Goal: Navigation & Orientation: Find specific page/section

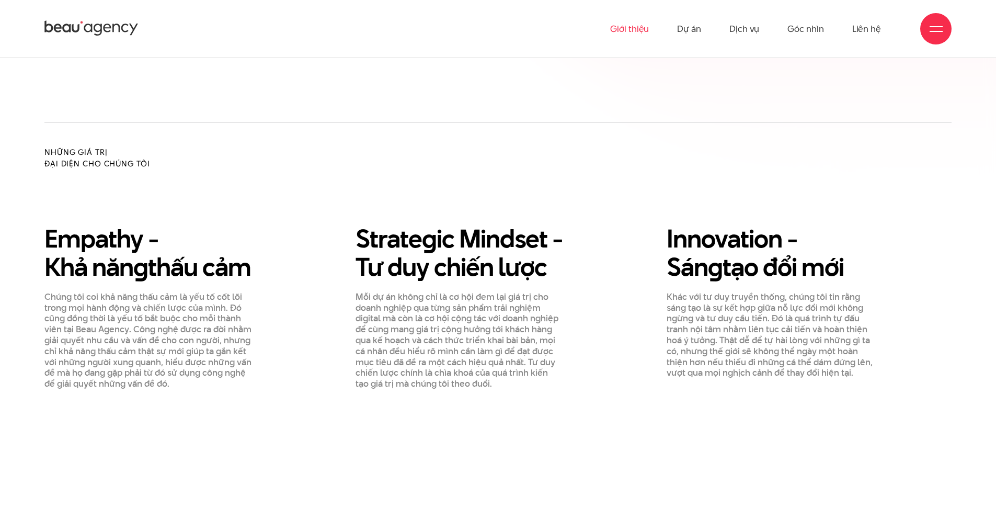
scroll to position [1151, 0]
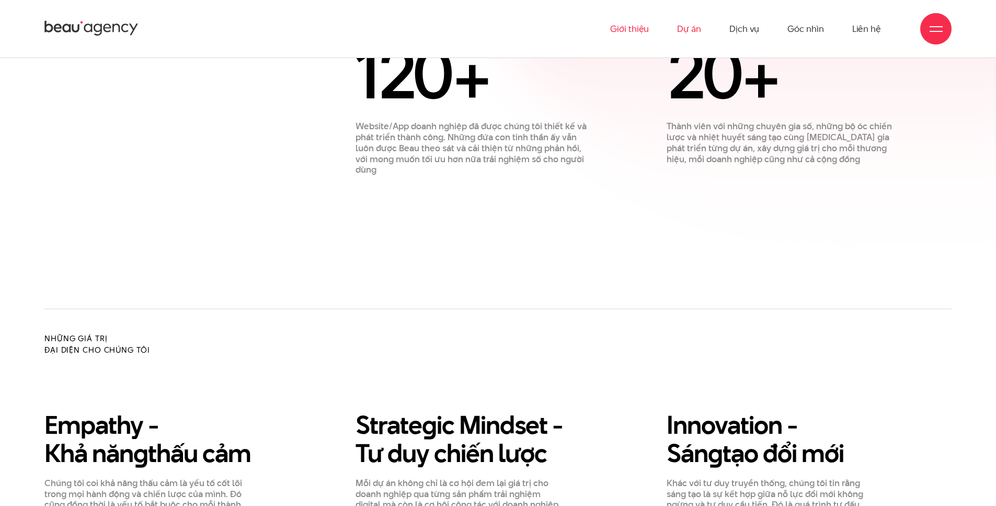
click at [694, 27] on link "Dự án" at bounding box center [689, 29] width 24 height 58
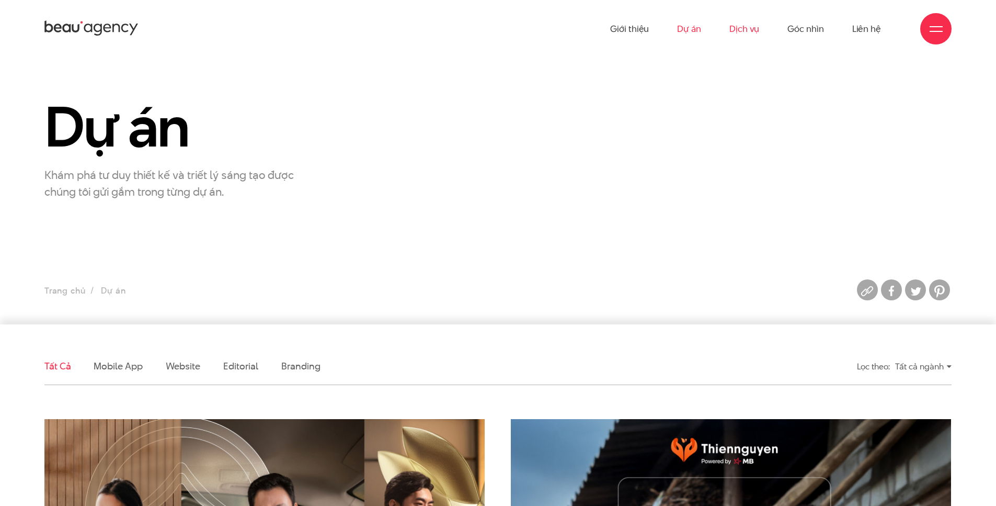
click at [738, 28] on link "Dịch vụ" at bounding box center [745, 29] width 30 height 58
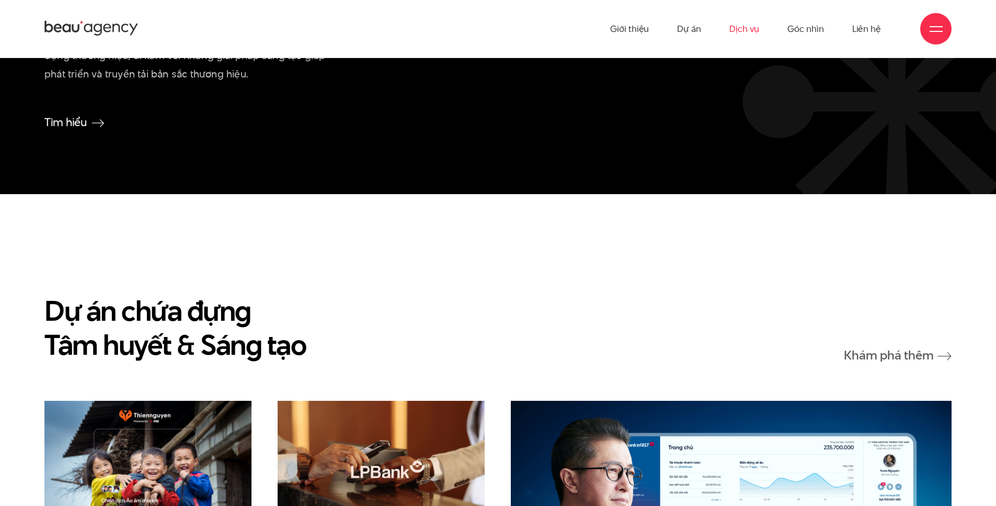
scroll to position [2406, 0]
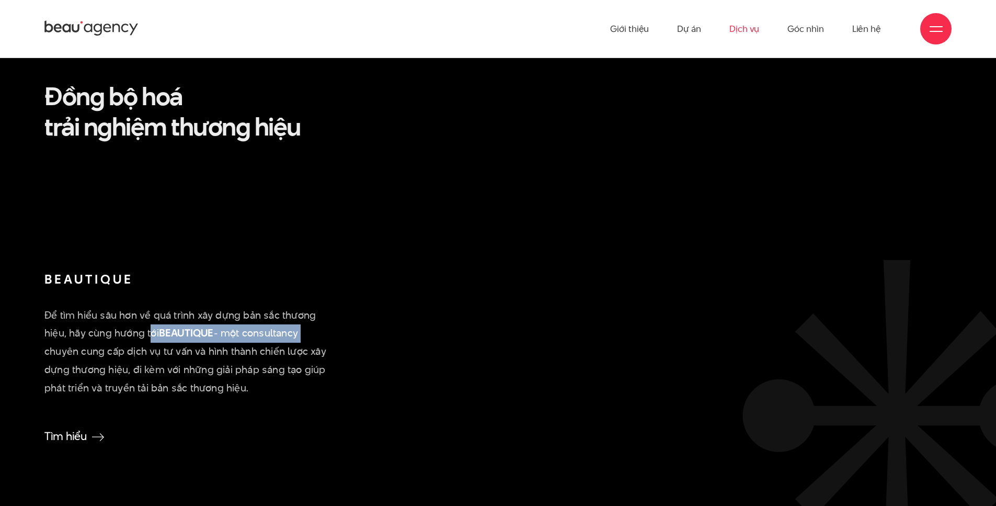
drag, startPoint x: 151, startPoint y: 335, endPoint x: 299, endPoint y: 332, distance: 148.1
click at [303, 332] on p "Để tìm hiểu sâu hơn về quá trình xây dựng bản sắc thương hiệu, hãy cùng hướng t…" at bounding box center [186, 353] width 285 height 92
click at [238, 326] on p "Để tìm hiểu sâu hơn về quá trình xây dựng bản sắc thương hiệu, hãy cùng hướng t…" at bounding box center [186, 353] width 285 height 92
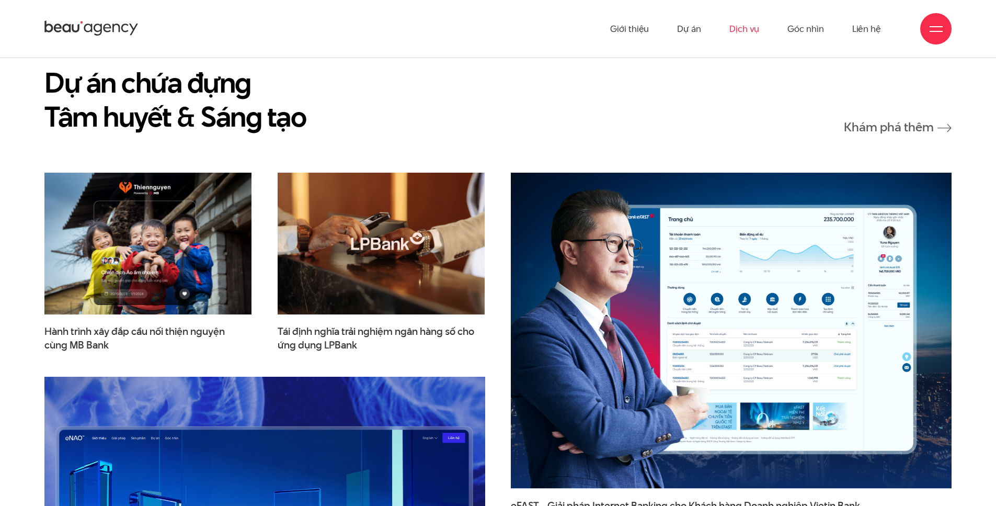
scroll to position [2822, 0]
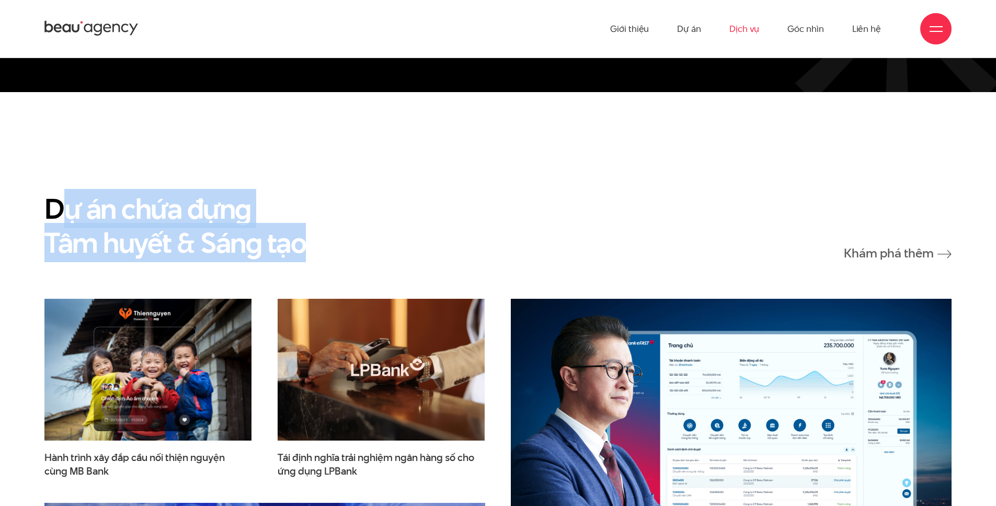
drag, startPoint x: 218, startPoint y: 244, endPoint x: 60, endPoint y: 219, distance: 160.0
click at [60, 219] on div "Dự án chứa đựng Tâm huyết & Sáng tạo Khám phá thêm" at bounding box center [498, 225] width 908 height 68
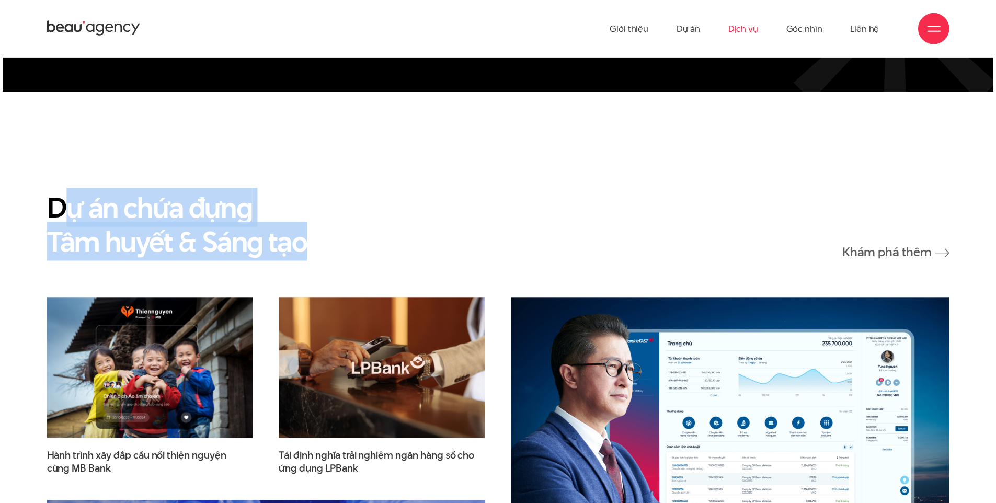
scroll to position [2819, 0]
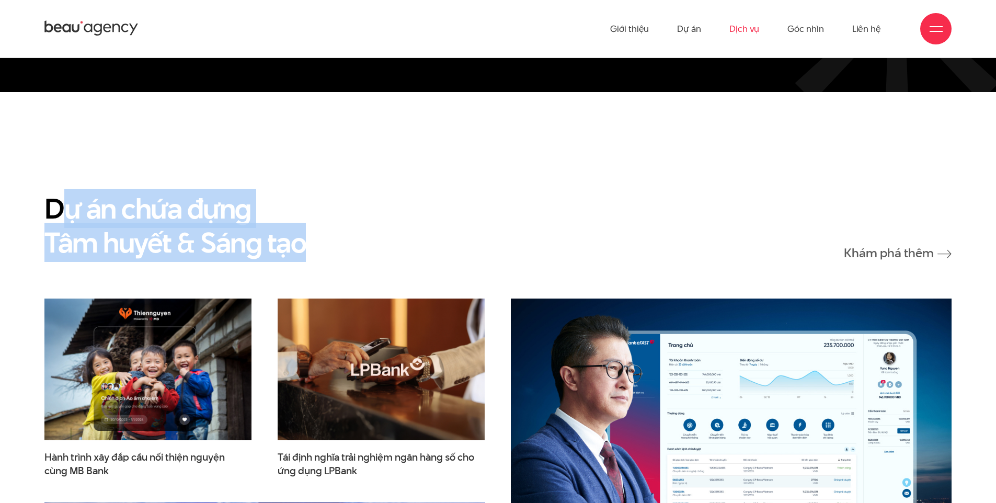
click at [329, 244] on div "Dự án chứa đựng Tâm huyết & Sáng tạo Khám phá thêm" at bounding box center [498, 225] width 908 height 68
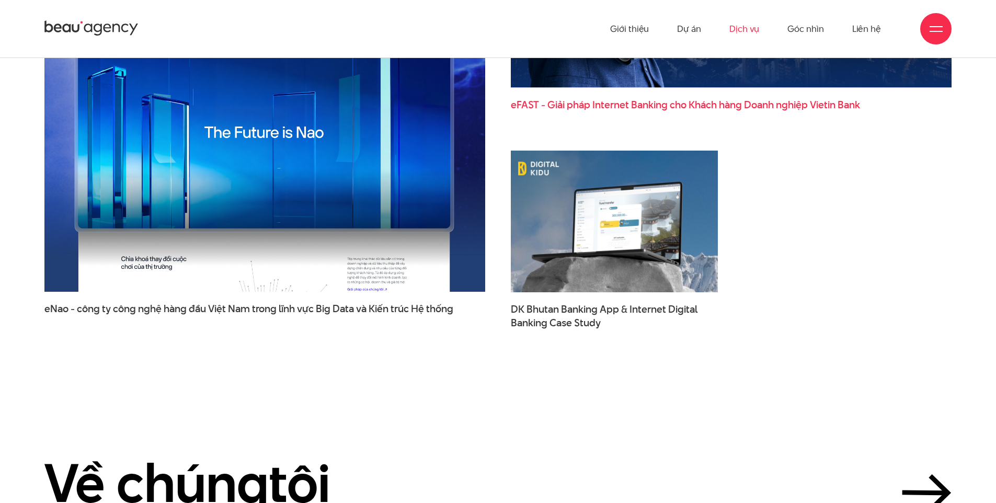
scroll to position [3240, 0]
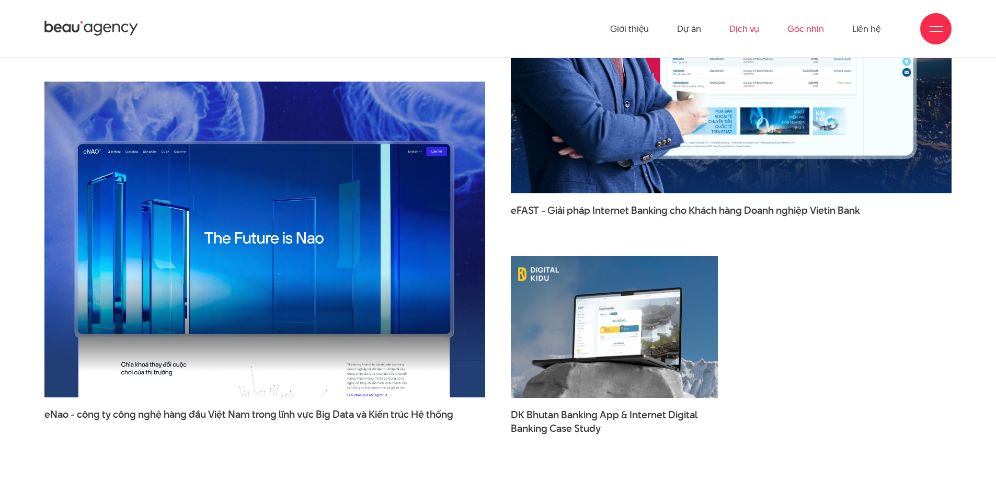
click at [806, 31] on link "Góc nhìn" at bounding box center [806, 29] width 36 height 58
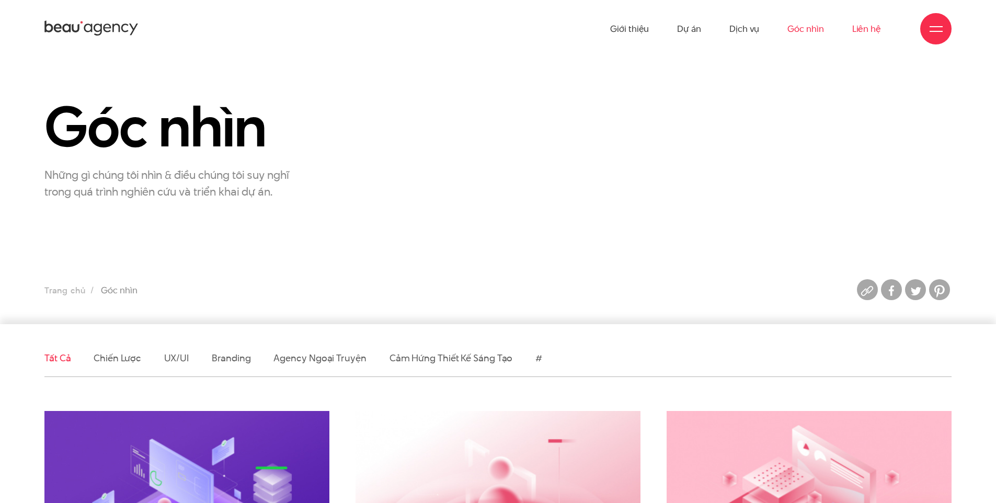
click at [866, 30] on link "Liên hệ" at bounding box center [867, 29] width 29 height 58
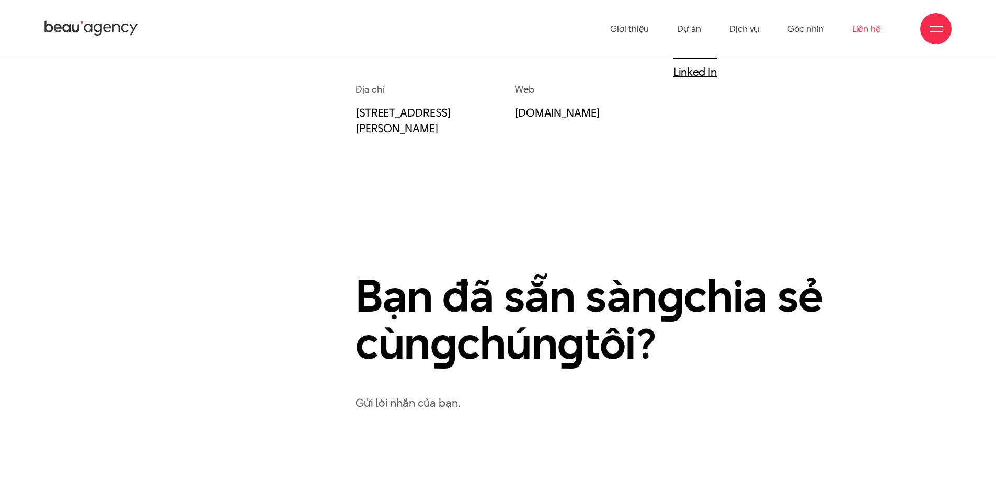
scroll to position [318, 0]
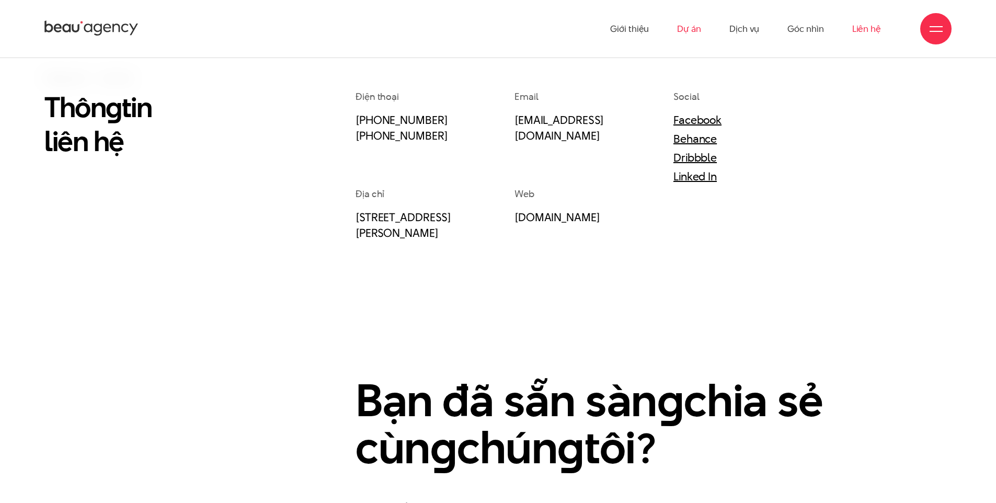
click at [688, 30] on link "Dự án" at bounding box center [689, 29] width 24 height 58
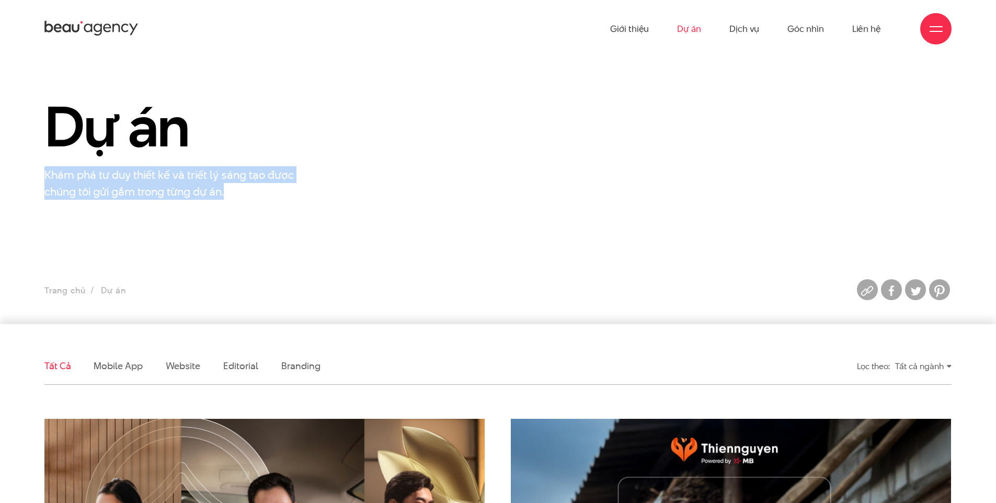
drag, startPoint x: 244, startPoint y: 193, endPoint x: 32, endPoint y: 180, distance: 212.2
click at [32, 180] on div "Dự án Khám phá tư duy thiết kế và triết lý sáng tạo được chúng tôi gửi gắm tron…" at bounding box center [186, 148] width 311 height 103
click at [119, 184] on p "Khám phá tư duy thiết kế và triết lý sáng tạo được chúng tôi gửi gắm trong từng…" at bounding box center [175, 182] width 262 height 33
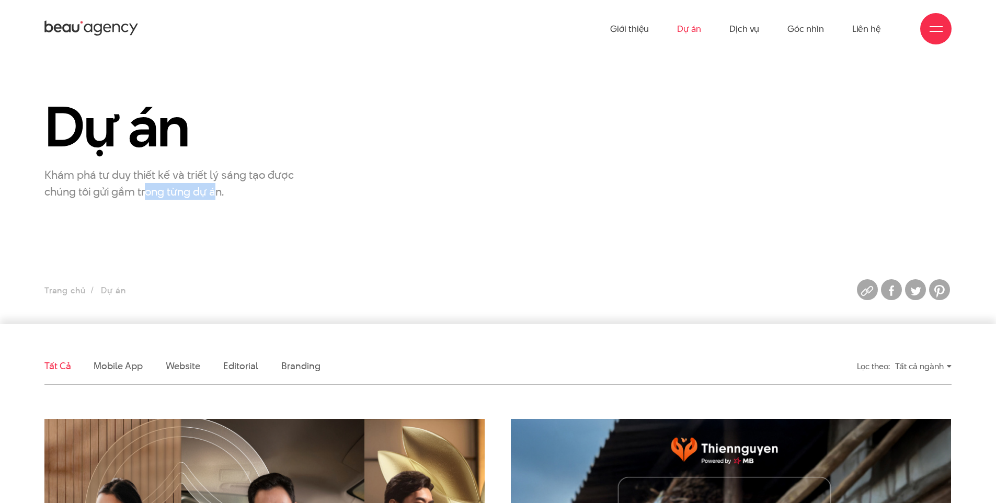
drag, startPoint x: 145, startPoint y: 196, endPoint x: 221, endPoint y: 191, distance: 76.0
click at [221, 191] on p "Khám phá tư duy thiết kế và triết lý sáng tạo được chúng tôi gửi gắm trong từng…" at bounding box center [175, 182] width 262 height 33
click at [246, 179] on p "Khám phá tư duy thiết kế và triết lý sáng tạo được chúng tôi gửi gắm trong từng…" at bounding box center [175, 182] width 262 height 33
click at [938, 369] on div "Tất cả ngành" at bounding box center [923, 366] width 56 height 18
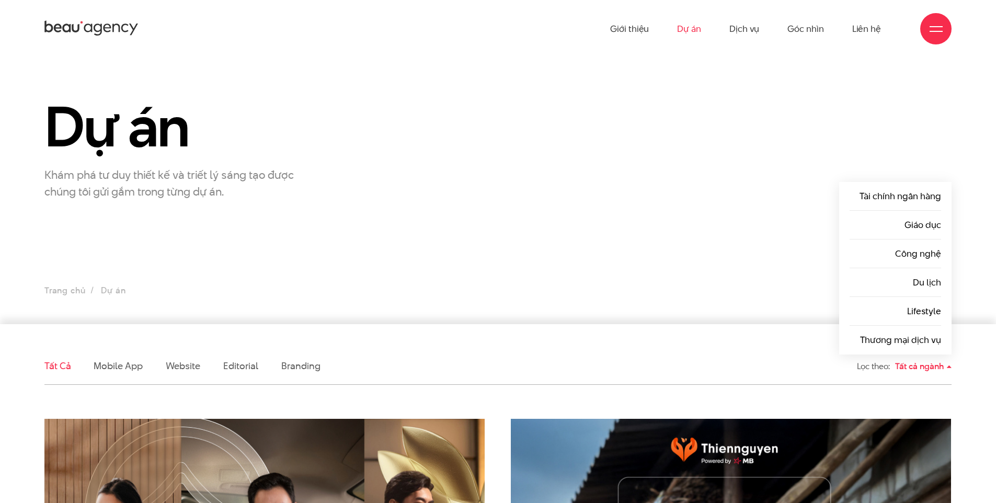
click at [939, 369] on div "Tất cả ngành" at bounding box center [923, 366] width 56 height 18
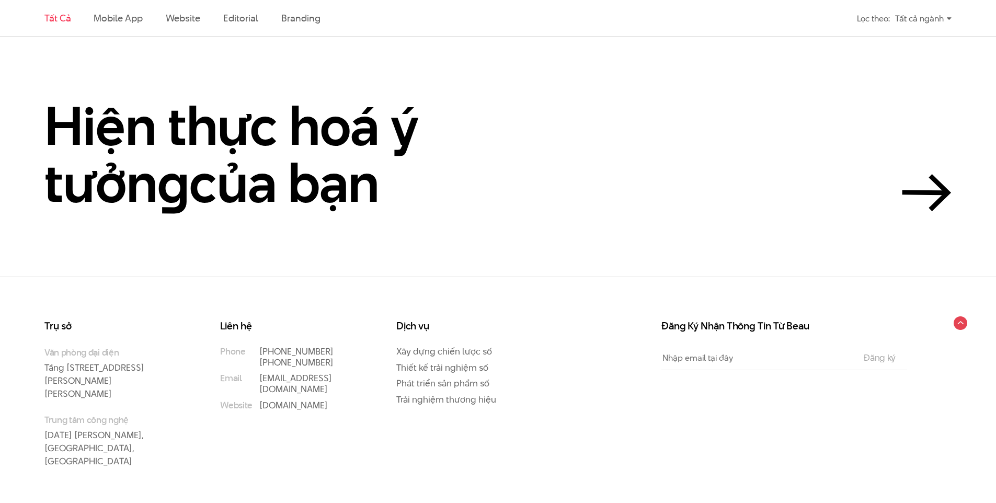
scroll to position [2958, 0]
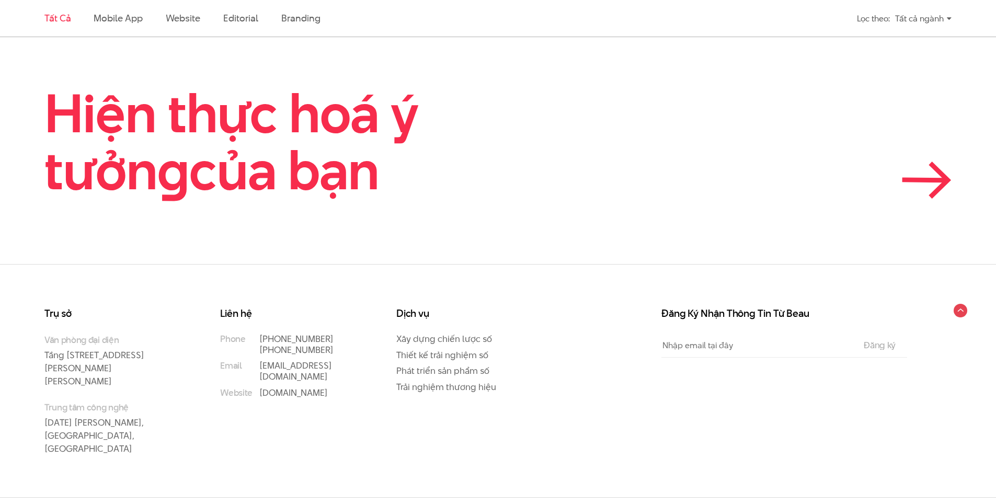
click at [268, 134] on h2 "Hiện thực hoá ý tưởn g của bạn" at bounding box center [279, 142] width 471 height 115
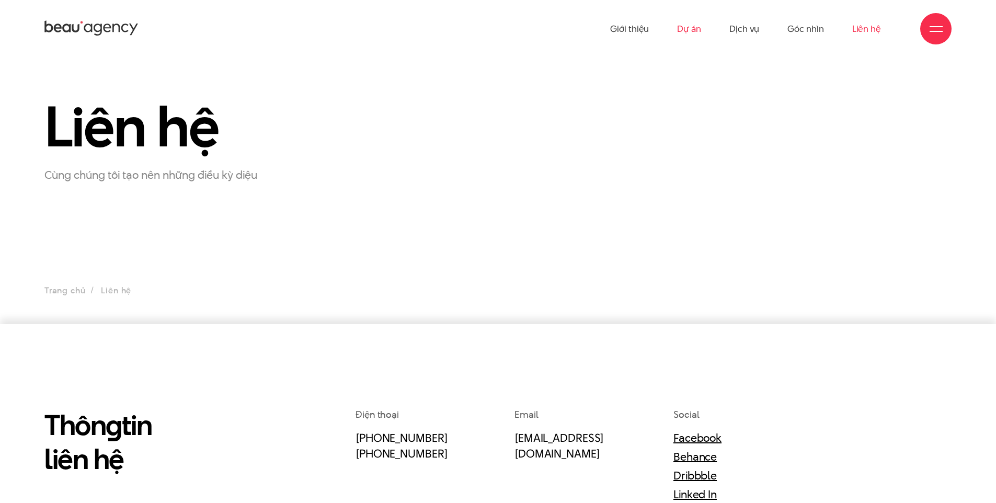
click at [694, 27] on link "Dự án" at bounding box center [689, 29] width 24 height 58
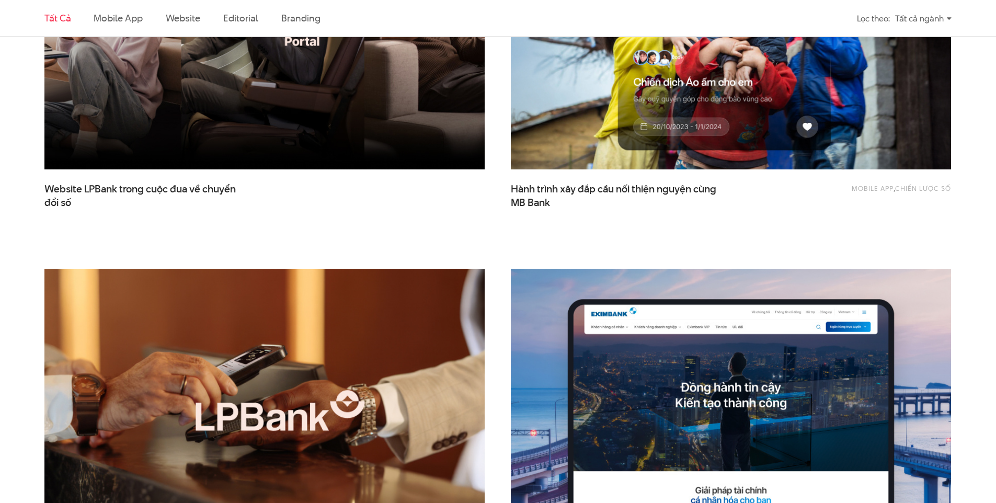
scroll to position [523, 0]
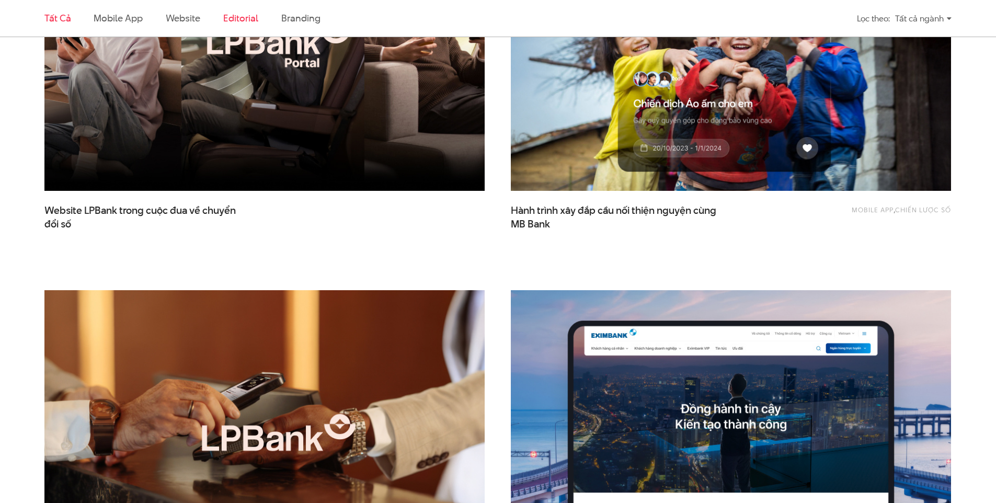
click at [236, 20] on link "Editorial" at bounding box center [240, 18] width 35 height 13
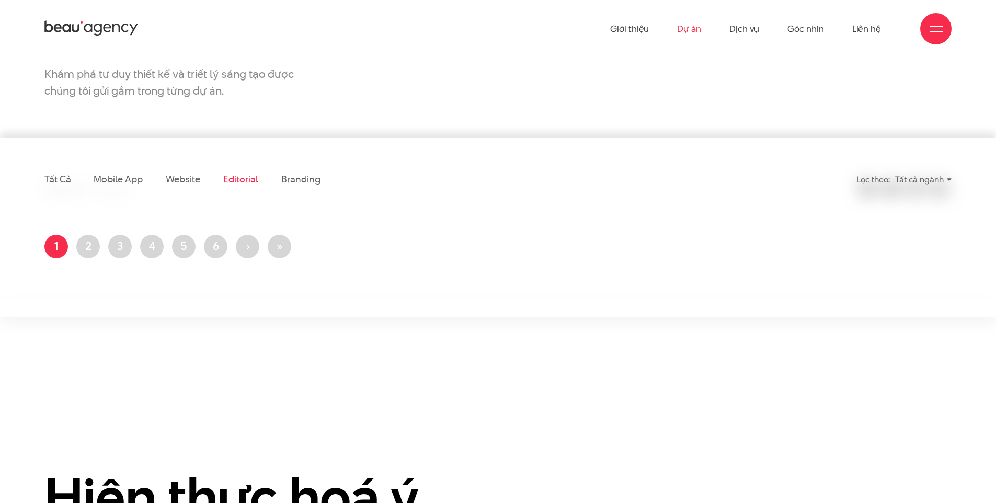
scroll to position [153, 0]
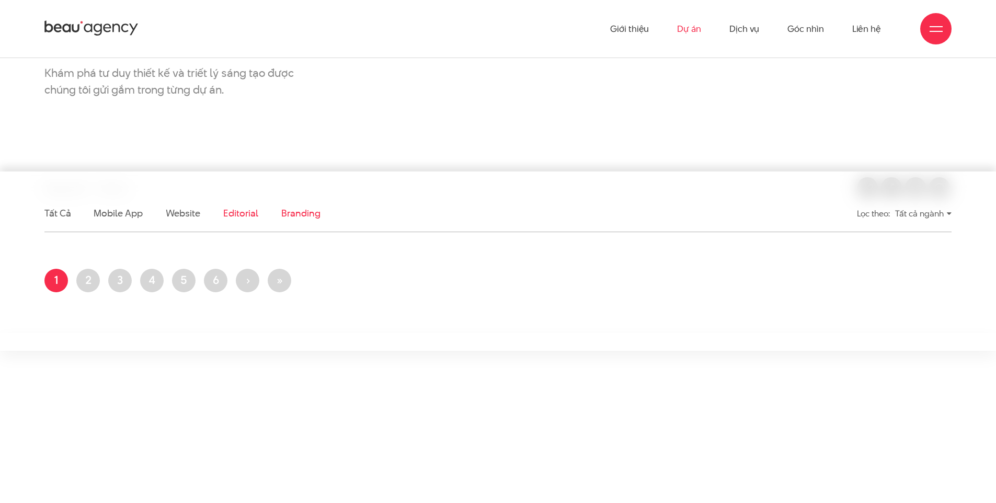
click at [294, 211] on link "Branding" at bounding box center [300, 213] width 39 height 13
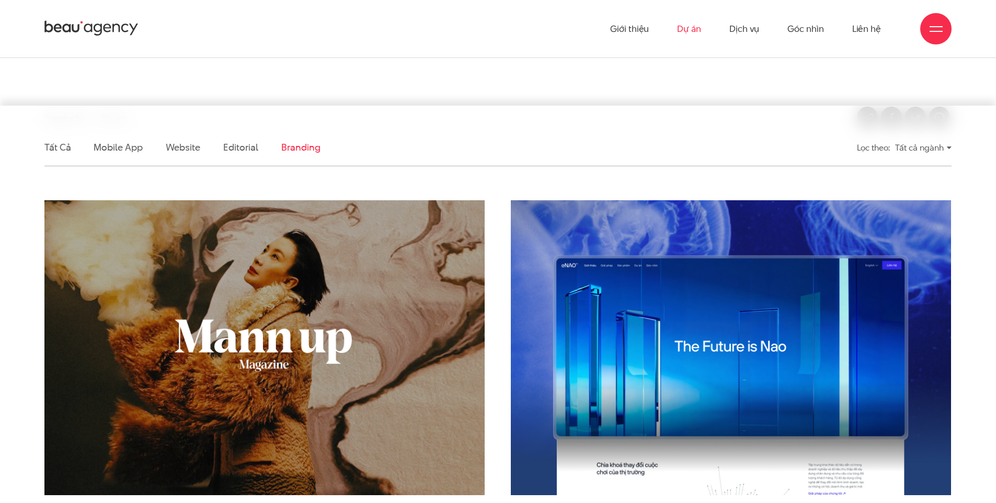
scroll to position [139, 0]
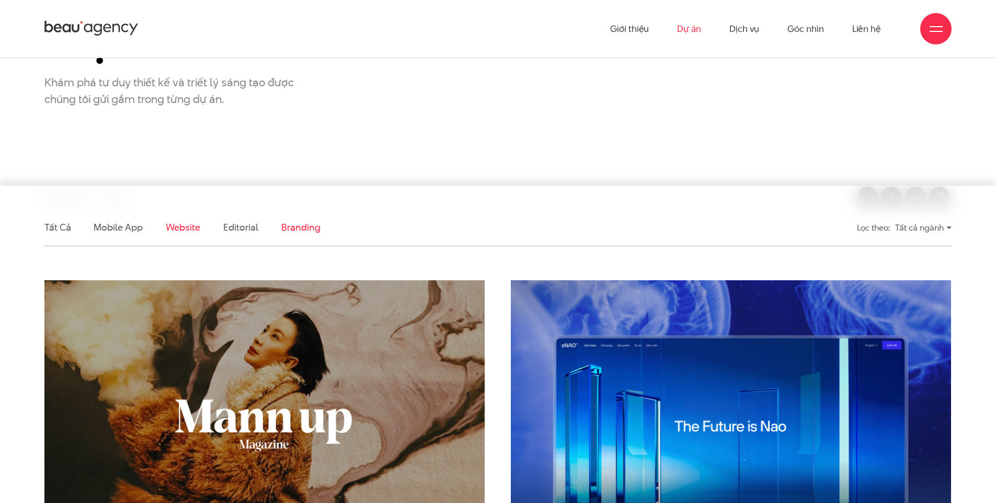
click at [186, 224] on link "Website" at bounding box center [183, 227] width 35 height 13
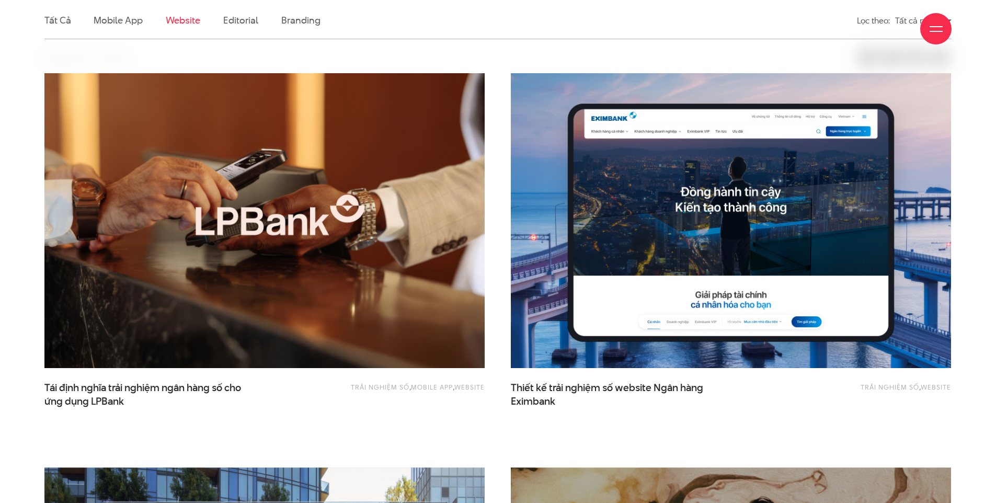
scroll to position [348, 0]
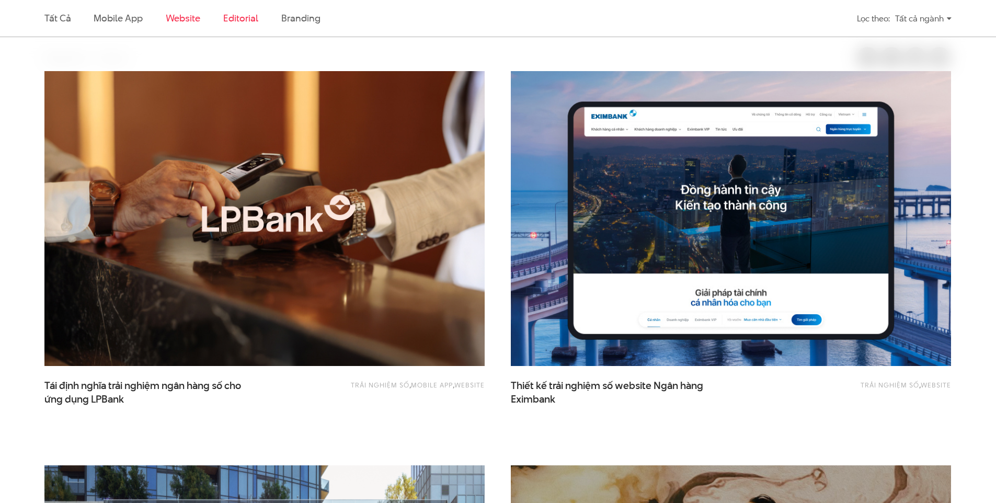
drag, startPoint x: 245, startPoint y: 13, endPoint x: 256, endPoint y: 18, distance: 12.4
click at [245, 14] on link "Editorial" at bounding box center [240, 18] width 35 height 13
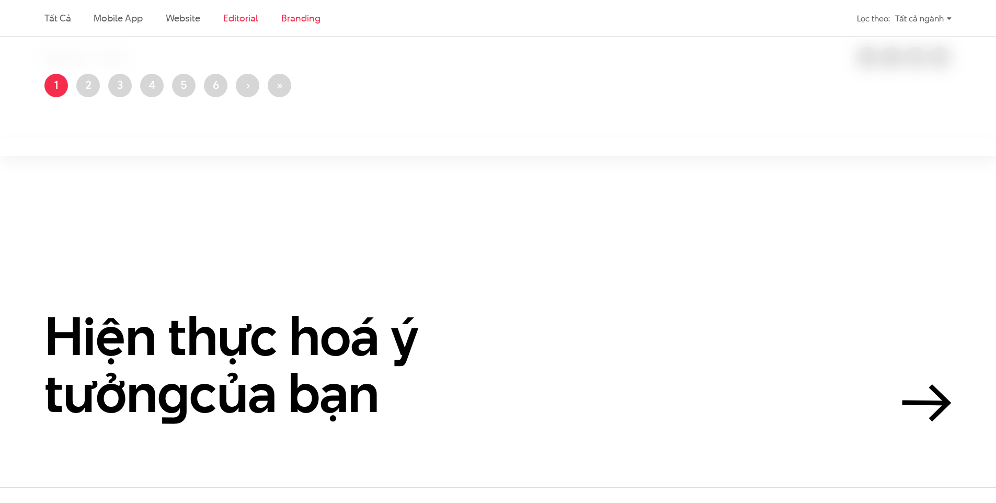
click at [291, 22] on link "Branding" at bounding box center [300, 18] width 39 height 13
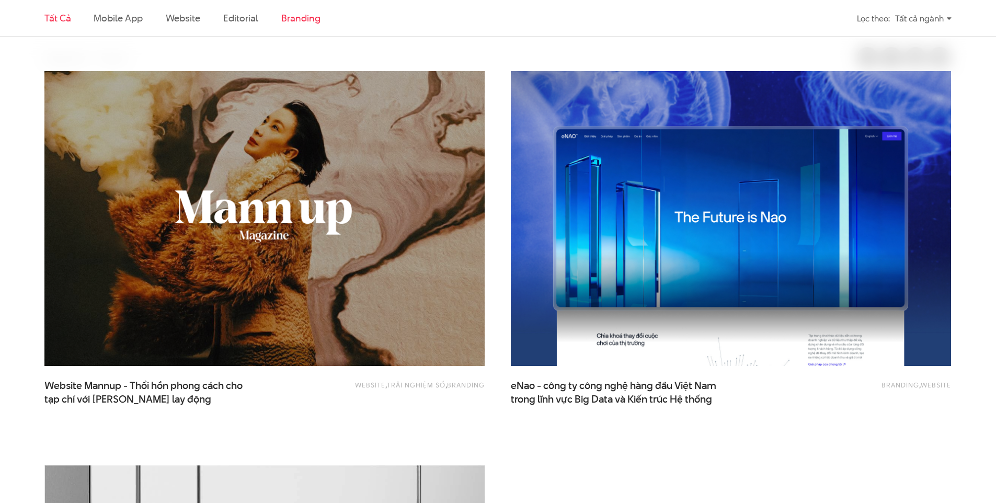
click at [58, 21] on link "Tất cả" at bounding box center [57, 18] width 26 height 13
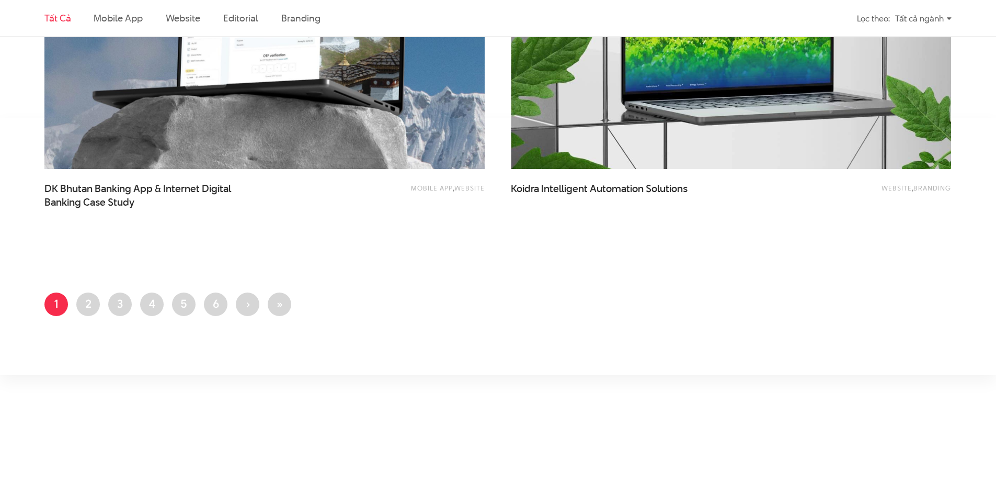
scroll to position [2539, 0]
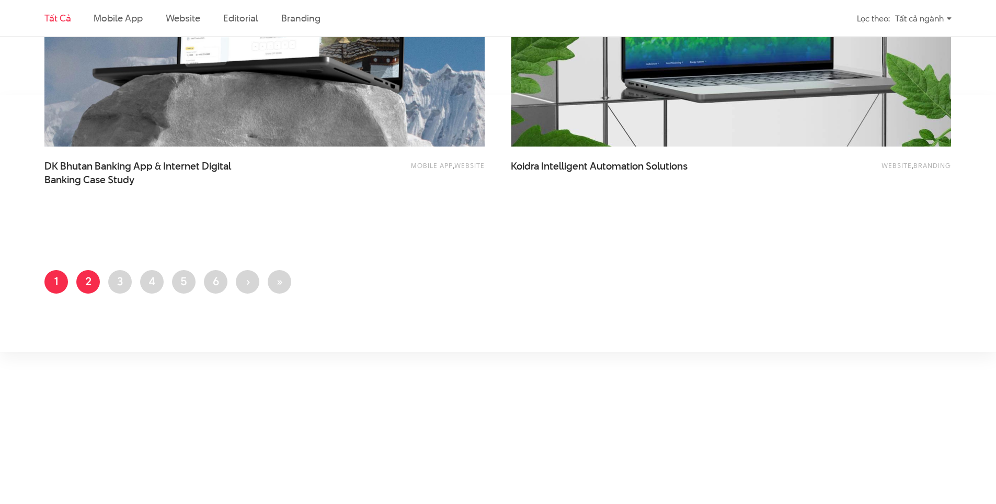
click at [84, 283] on link "Trang 2" at bounding box center [88, 282] width 24 height 24
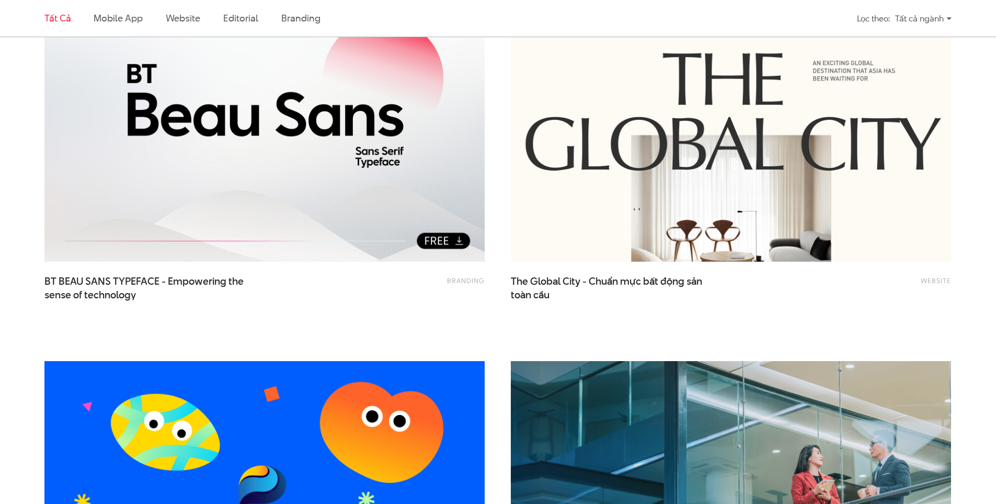
scroll to position [418, 0]
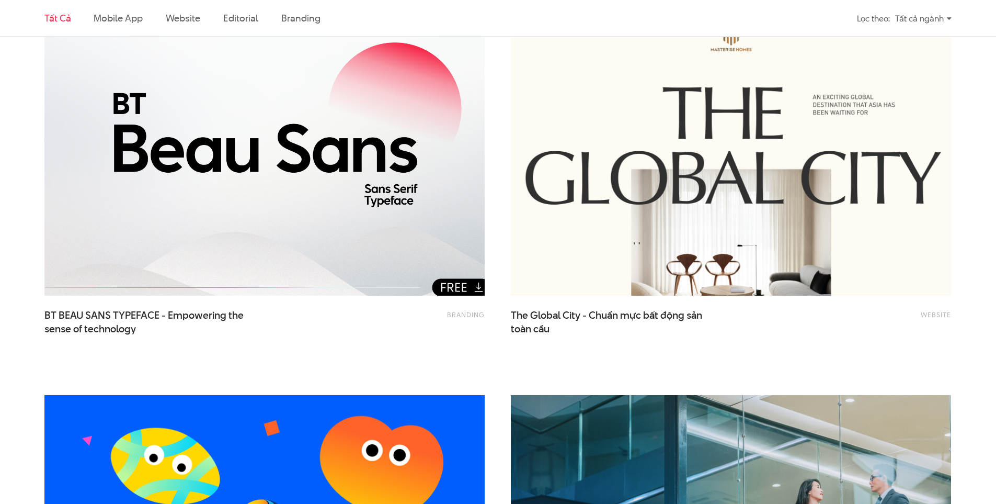
click at [435, 247] on img at bounding box center [264, 148] width 484 height 325
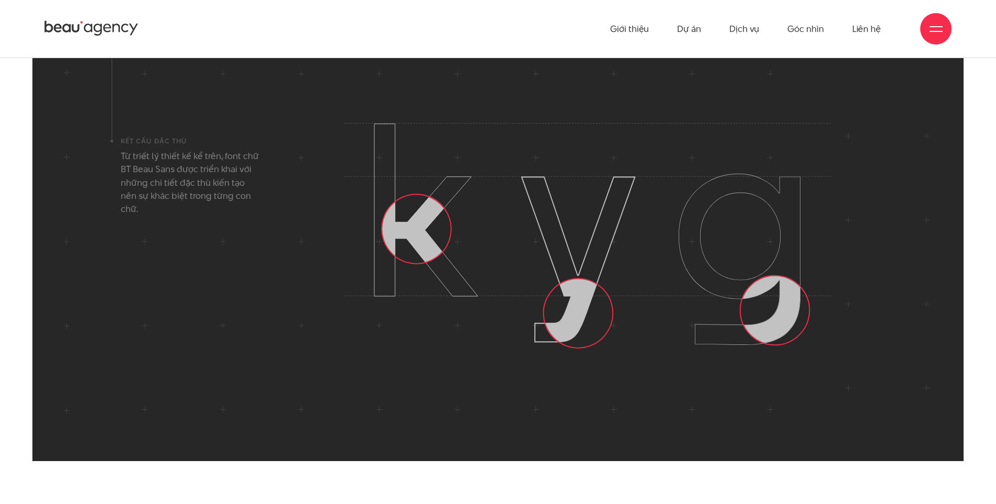
scroll to position [3766, 0]
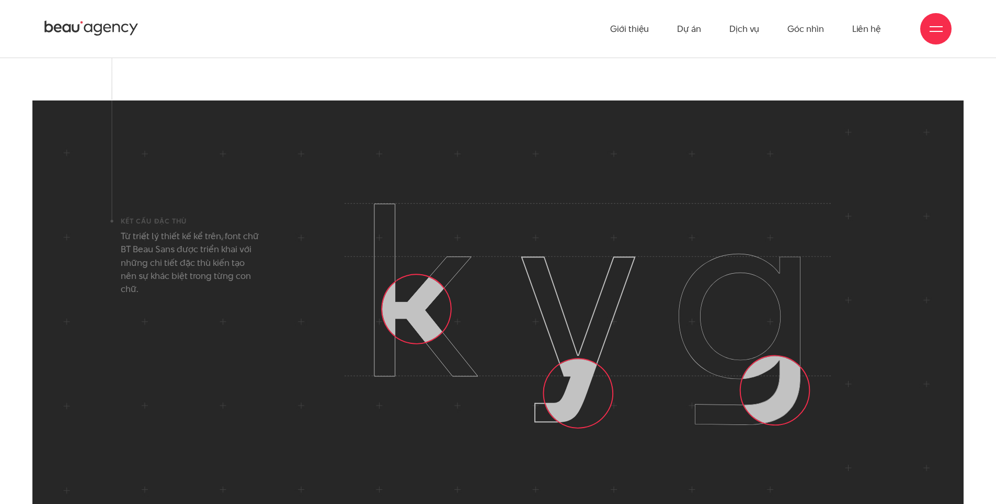
drag, startPoint x: 404, startPoint y: 311, endPoint x: 406, endPoint y: 296, distance: 15.3
click at [489, 293] on icon at bounding box center [588, 315] width 487 height 232
drag, startPoint x: 406, startPoint y: 301, endPoint x: 525, endPoint y: 317, distance: 119.9
click at [530, 310] on icon at bounding box center [588, 315] width 487 height 232
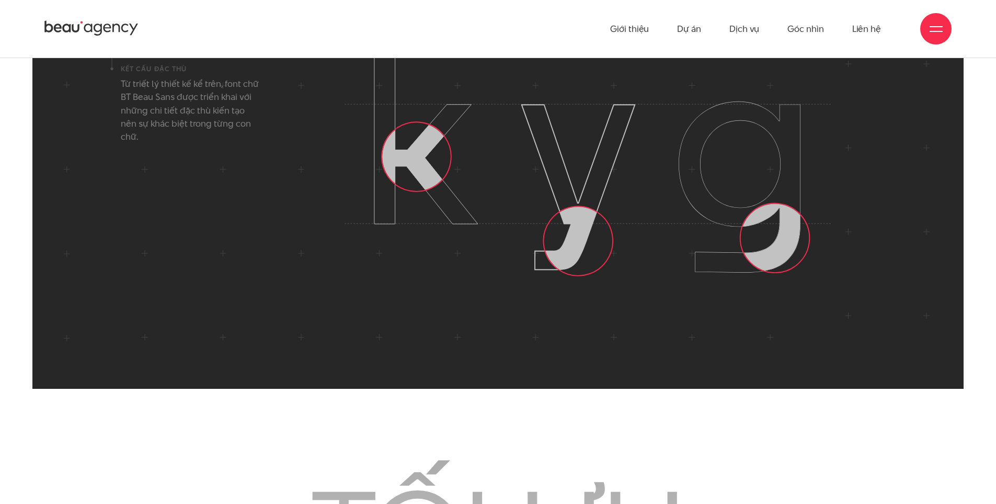
scroll to position [3871, 0]
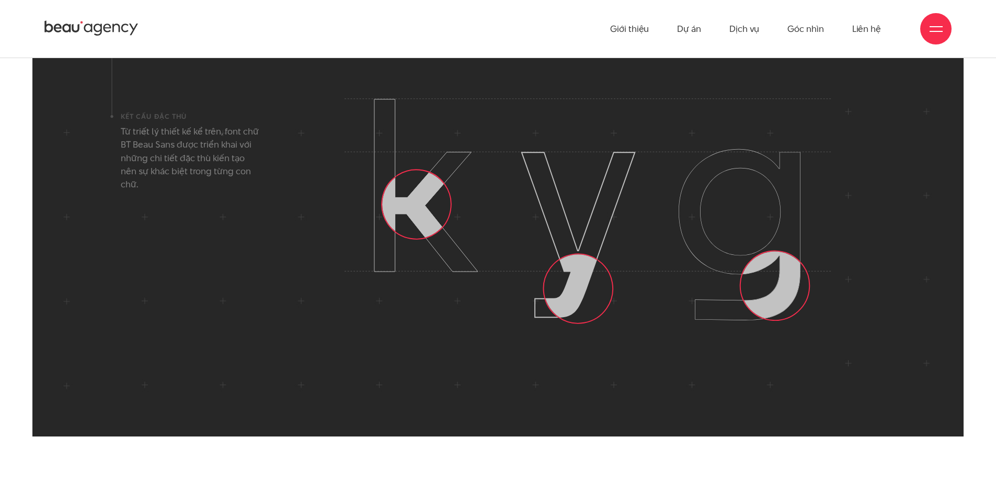
drag, startPoint x: 604, startPoint y: 306, endPoint x: 647, endPoint y: 290, distance: 45.9
click at [643, 290] on icon at bounding box center [588, 210] width 487 height 232
drag, startPoint x: 776, startPoint y: 285, endPoint x: 593, endPoint y: 281, distance: 183.6
click at [637, 279] on icon at bounding box center [588, 210] width 487 height 232
drag, startPoint x: 537, startPoint y: 282, endPoint x: 730, endPoint y: 226, distance: 200.6
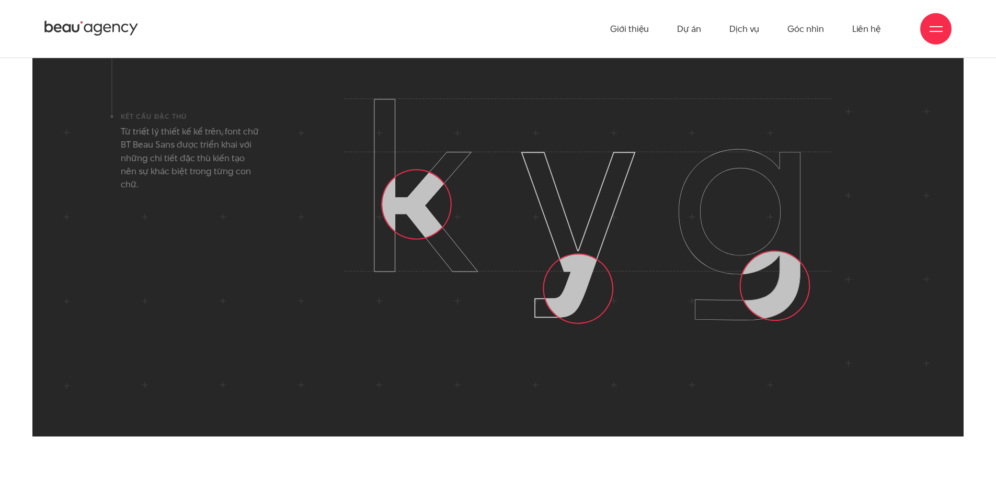
click at [730, 226] on icon at bounding box center [588, 210] width 487 height 232
drag, startPoint x: 573, startPoint y: 278, endPoint x: 664, endPoint y: 292, distance: 91.6
click at [639, 307] on icon at bounding box center [588, 210] width 487 height 232
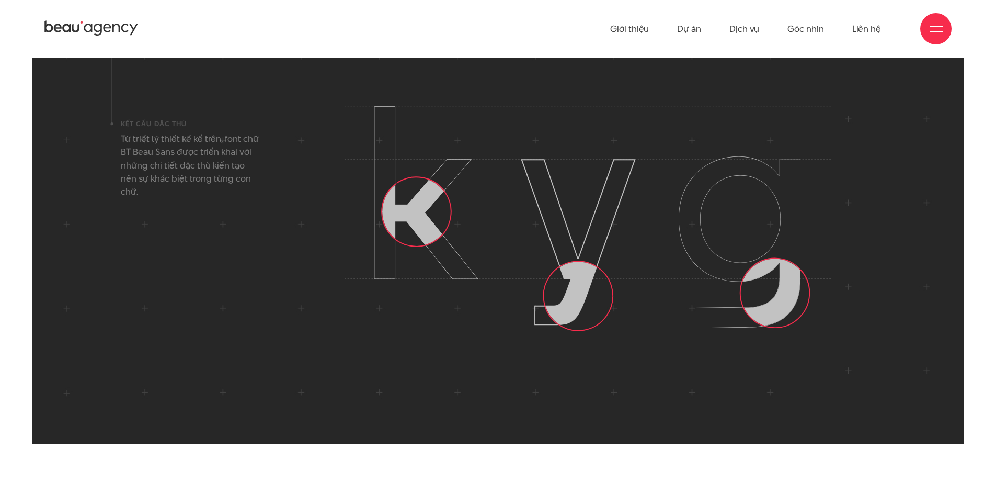
scroll to position [3861, 0]
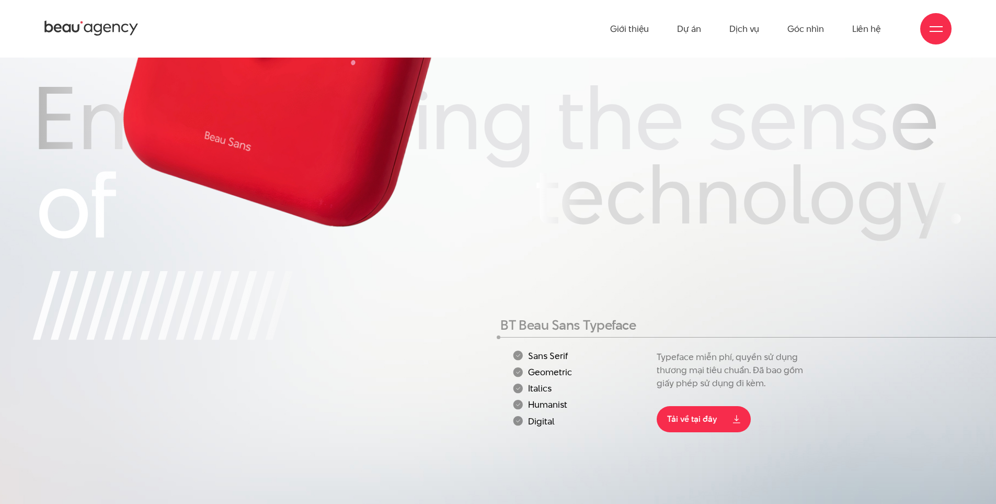
scroll to position [3851, 0]
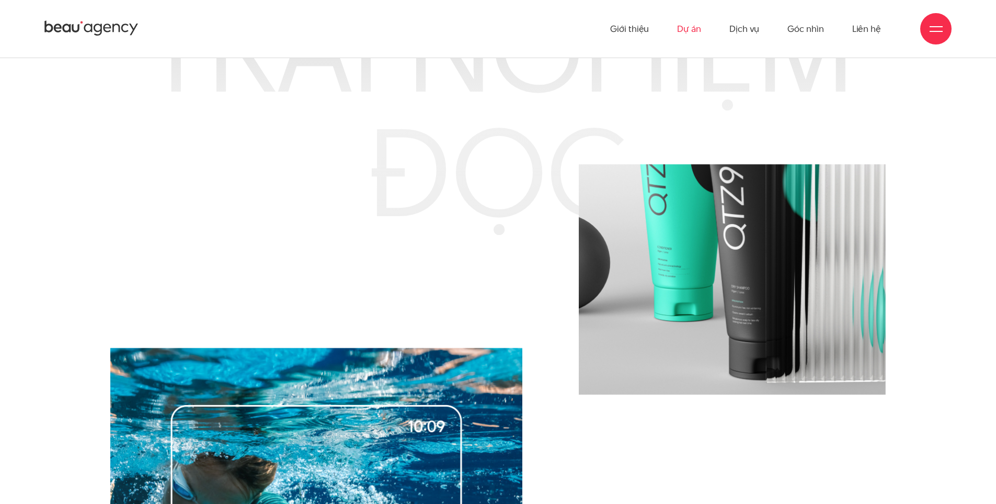
scroll to position [4573, 0]
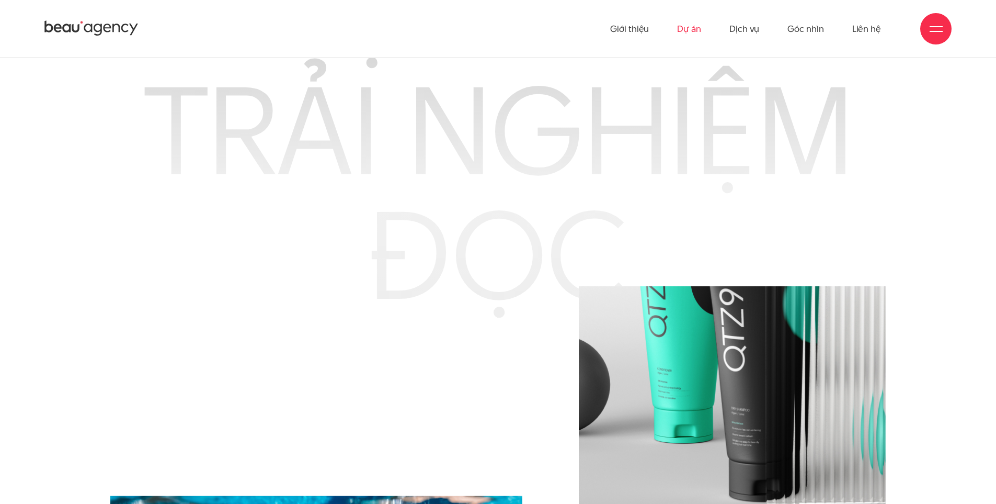
click at [701, 30] on link "Dự án" at bounding box center [689, 29] width 24 height 58
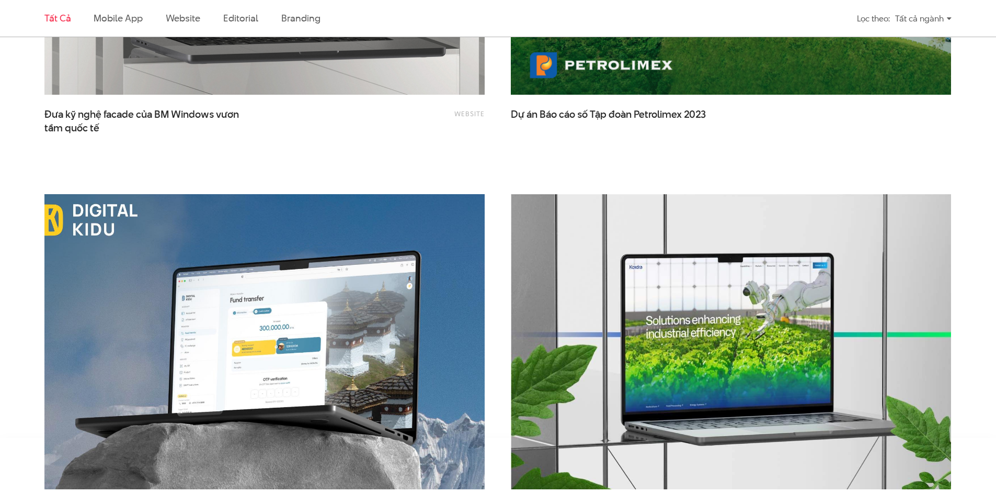
scroll to position [2720, 0]
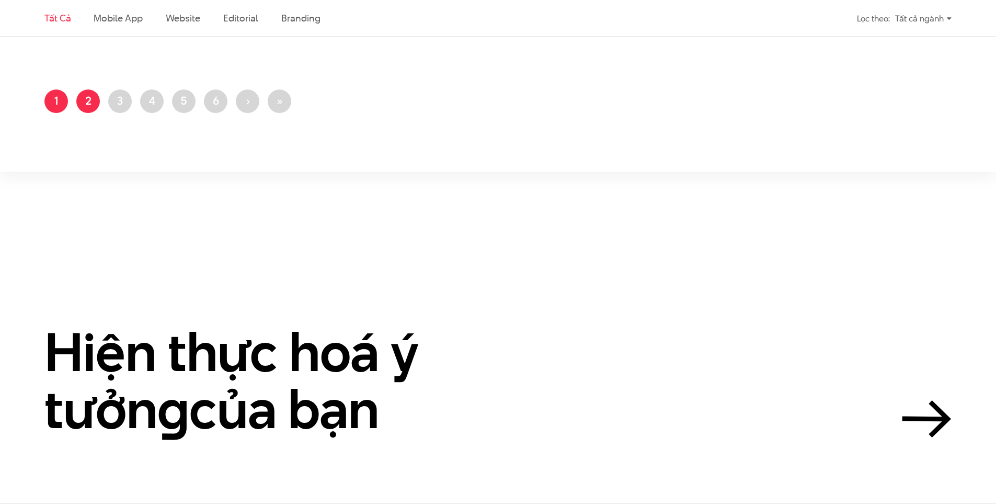
click at [89, 104] on link "Trang 2" at bounding box center [88, 101] width 24 height 24
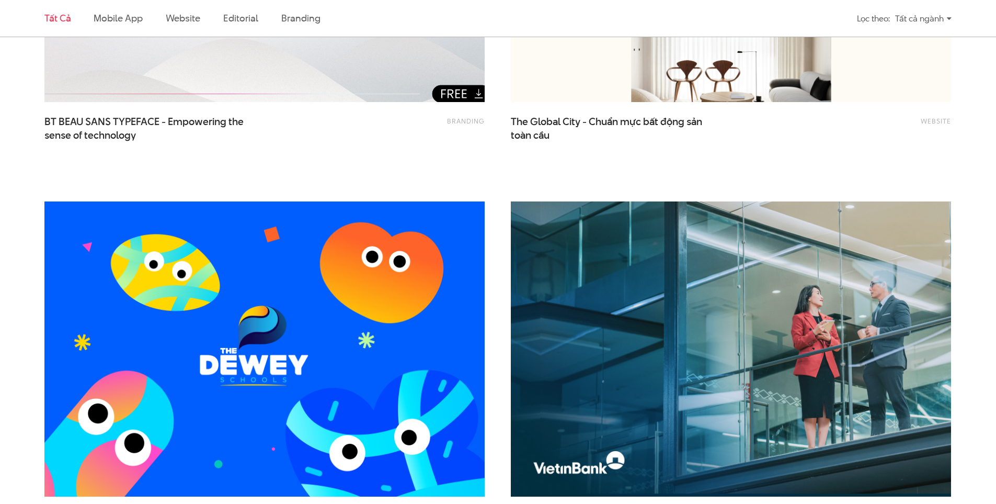
scroll to position [523, 0]
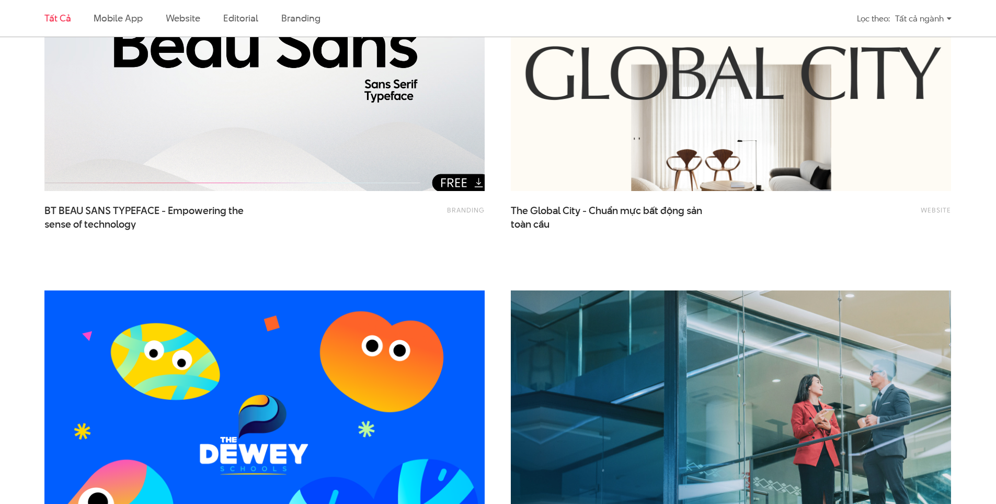
click at [323, 126] on img at bounding box center [264, 43] width 484 height 325
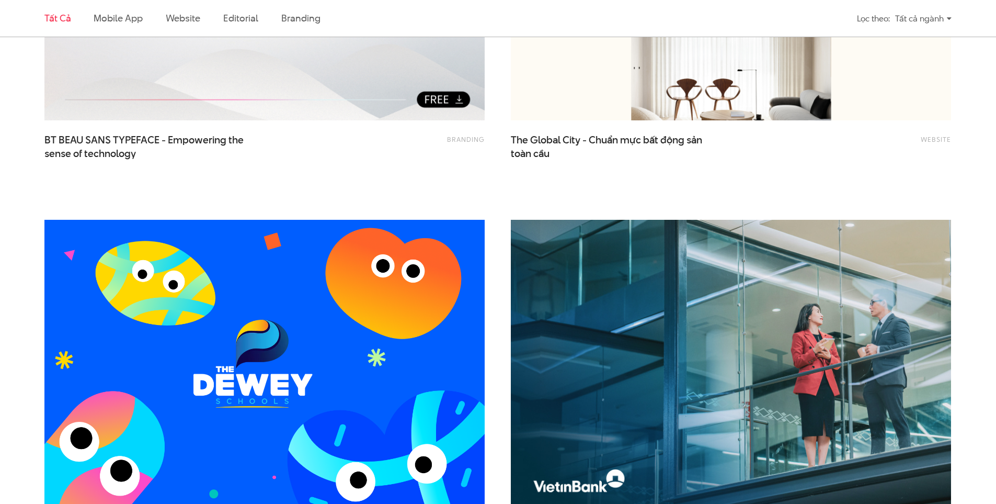
scroll to position [628, 0]
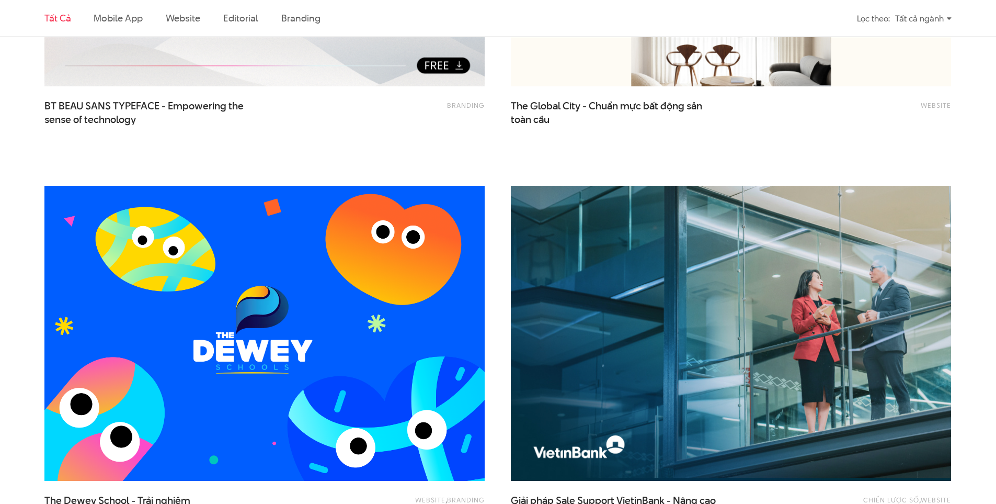
click at [309, 313] on img at bounding box center [264, 333] width 484 height 325
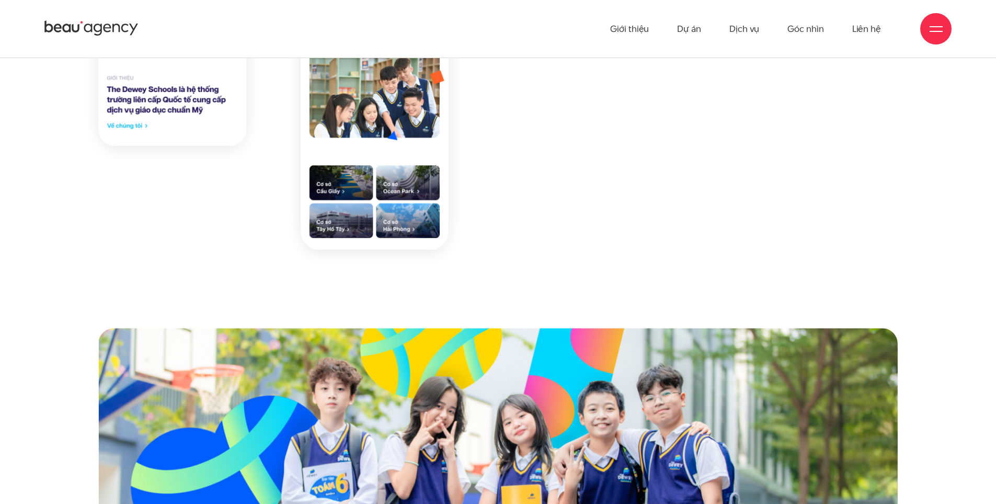
scroll to position [1778, 0]
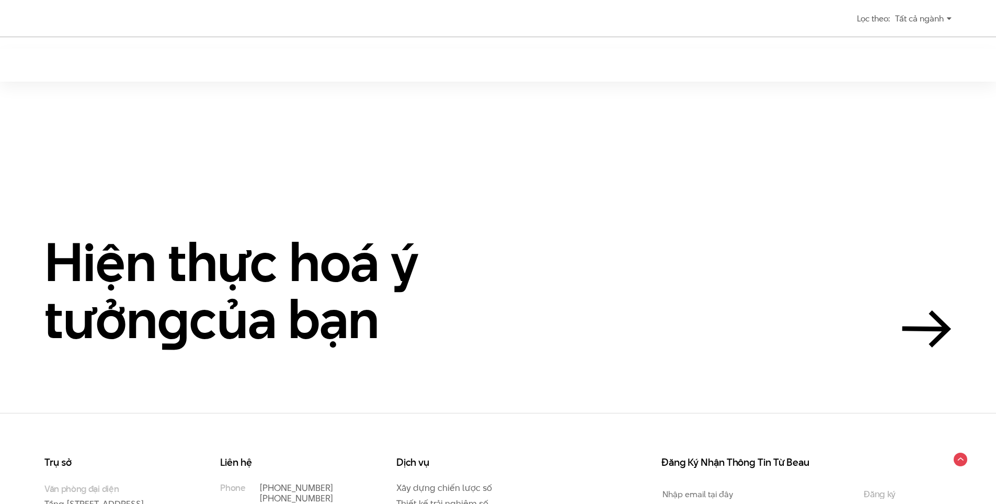
scroll to position [523, 0]
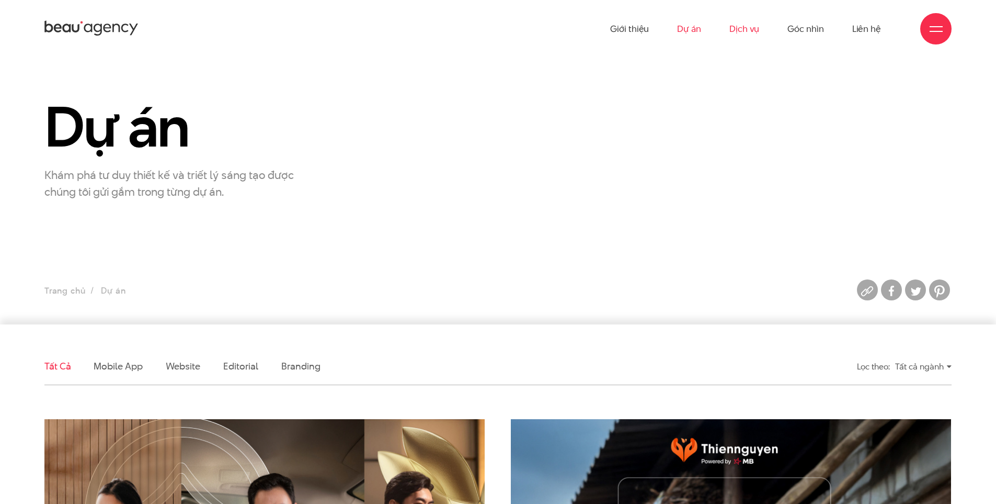
click at [749, 32] on link "Dịch vụ" at bounding box center [745, 29] width 30 height 58
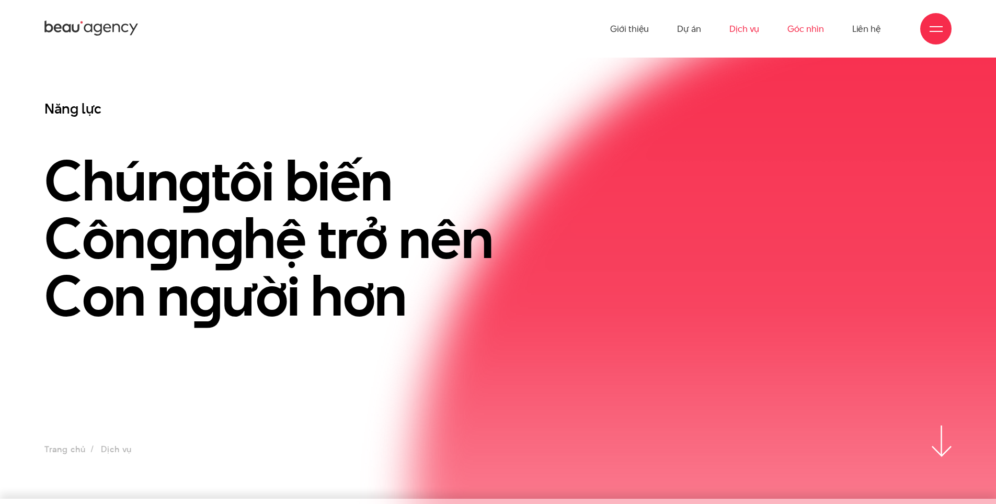
click at [806, 27] on link "Góc nhìn" at bounding box center [806, 29] width 36 height 58
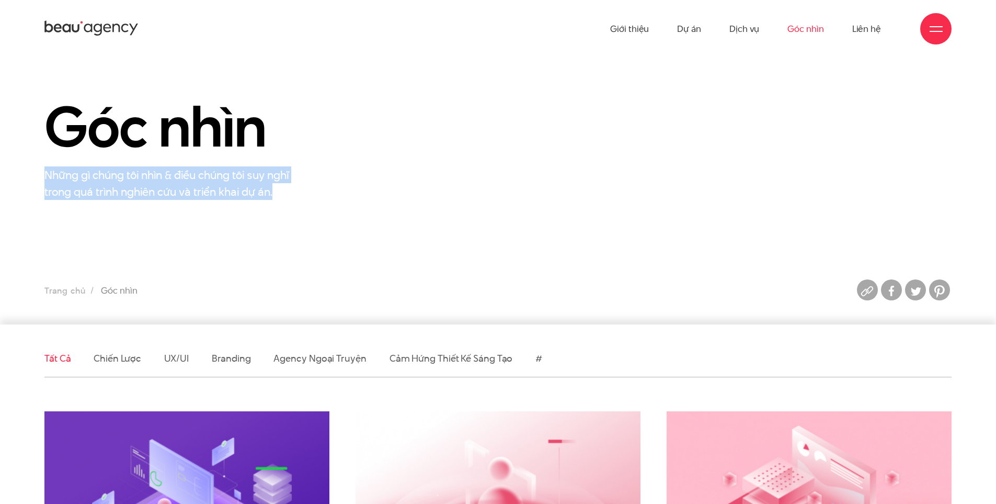
drag, startPoint x: 314, startPoint y: 195, endPoint x: 42, endPoint y: 175, distance: 272.7
click at [42, 175] on div "Góc nhìn Những gì chúng tôi nhìn & điều chúng tôi suy nghĩ trong quá trình nghi…" at bounding box center [186, 148] width 311 height 103
copy p "Những gì chúng tôi nhìn & điều chúng tôi suy nghĩ trong quá trình nghiên cứu và…"
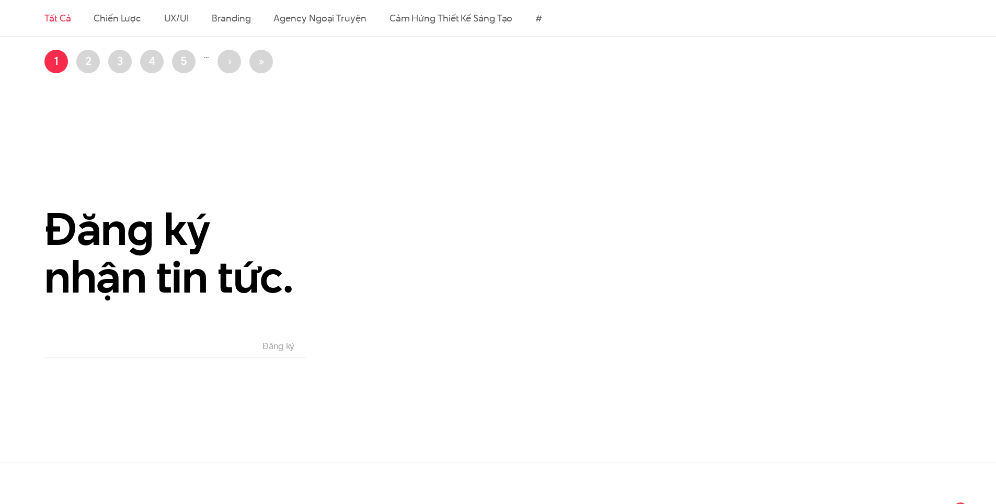
scroll to position [1883, 0]
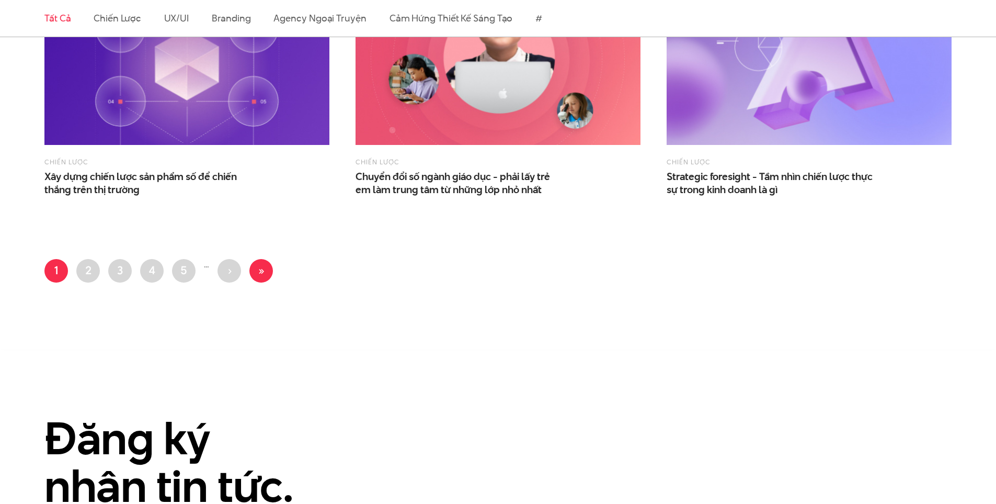
click at [255, 271] on link "Last page »" at bounding box center [261, 271] width 24 height 24
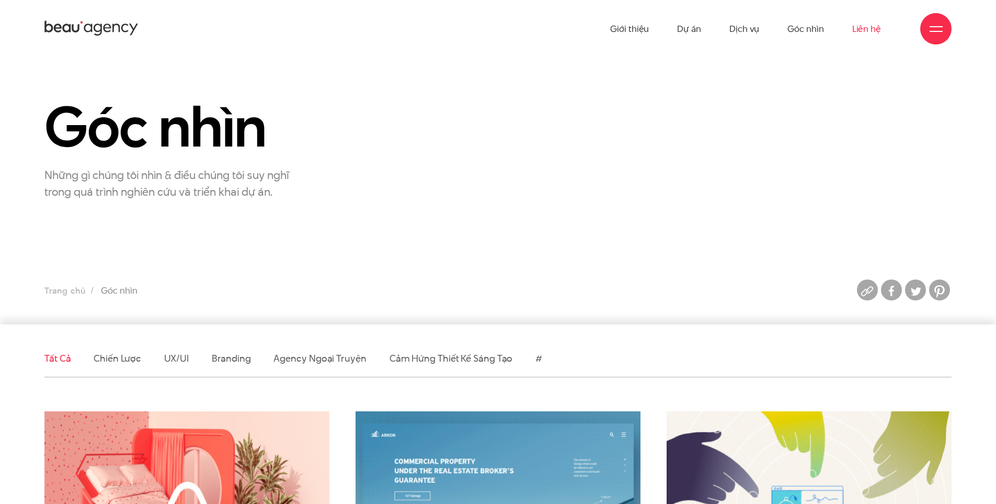
click at [853, 30] on link "Liên hệ" at bounding box center [867, 29] width 29 height 58
